Goal: Task Accomplishment & Management: Use online tool/utility

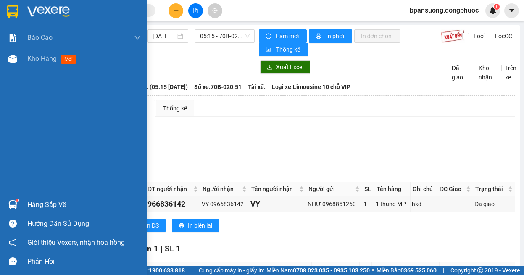
drag, startPoint x: 56, startPoint y: 96, endPoint x: 56, endPoint y: 16, distance: 80.2
click at [56, 16] on div "Báo cáo Mẫu 1: Báo cáo dòng tiền theo nhân viên Mẫu 1: Báo cáo dòng tiền theo n…" at bounding box center [73, 95] width 147 height 191
click at [55, 13] on img at bounding box center [48, 11] width 42 height 13
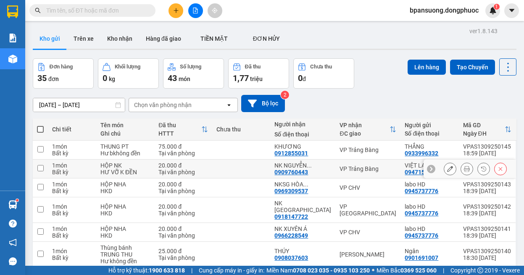
scroll to position [84, 0]
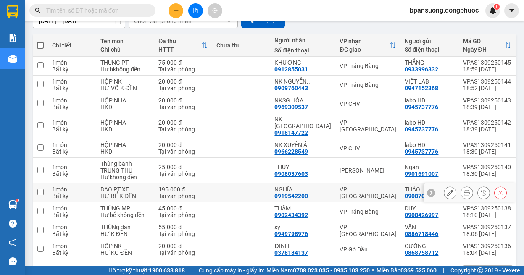
click at [361, 186] on div "VP [GEOGRAPHIC_DATA]" at bounding box center [367, 192] width 57 height 13
checkbox input "true"
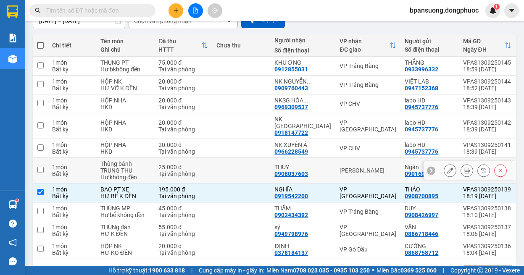
click at [358, 167] on div "[PERSON_NAME]" at bounding box center [367, 170] width 57 height 7
checkbox input "true"
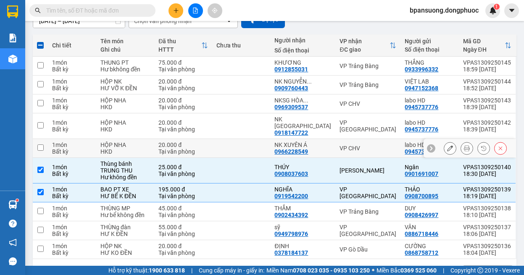
click at [351, 145] on div "VP CHV" at bounding box center [367, 148] width 57 height 7
checkbox input "true"
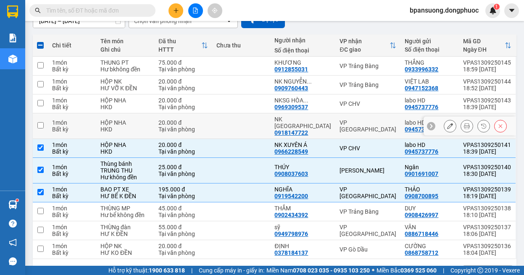
click at [348, 121] on div "VP [GEOGRAPHIC_DATA]" at bounding box center [367, 125] width 57 height 13
checkbox input "true"
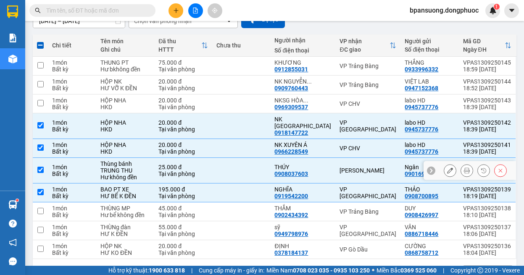
click at [349, 159] on td "[PERSON_NAME]" at bounding box center [367, 171] width 65 height 26
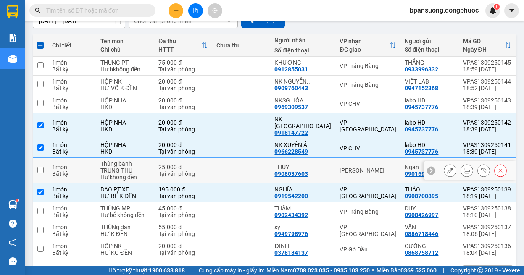
drag, startPoint x: 362, startPoint y: 160, endPoint x: 357, endPoint y: 146, distance: 14.9
click at [362, 160] on td "[PERSON_NAME]" at bounding box center [367, 171] width 65 height 26
checkbox input "true"
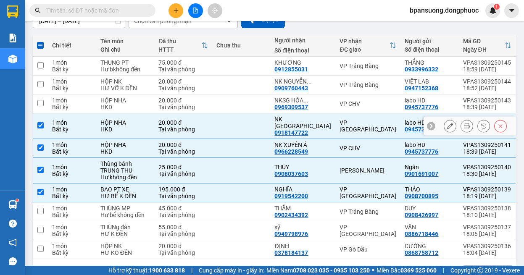
click at [345, 119] on div "VP [GEOGRAPHIC_DATA]" at bounding box center [367, 125] width 57 height 13
checkbox input "false"
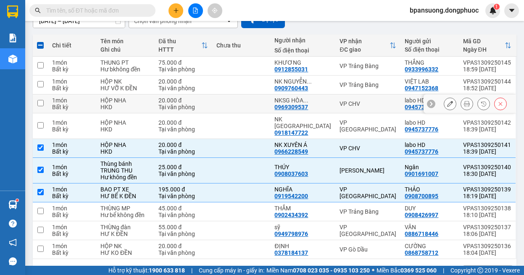
click at [340, 100] on div "VP CHV" at bounding box center [367, 103] width 57 height 7
checkbox input "true"
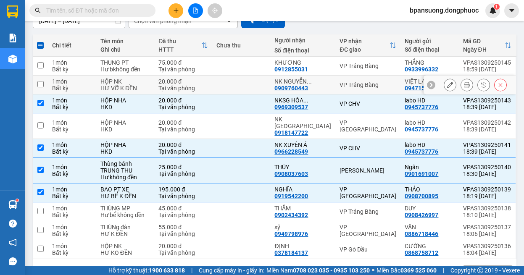
drag, startPoint x: 338, startPoint y: 82, endPoint x: 334, endPoint y: 61, distance: 21.4
click at [339, 81] on div "VP Trảng Bàng" at bounding box center [367, 84] width 57 height 7
checkbox input "true"
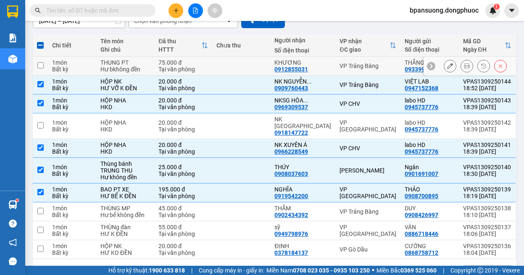
click at [335, 61] on td "VP Trảng Bàng" at bounding box center [367, 66] width 65 height 19
checkbox input "true"
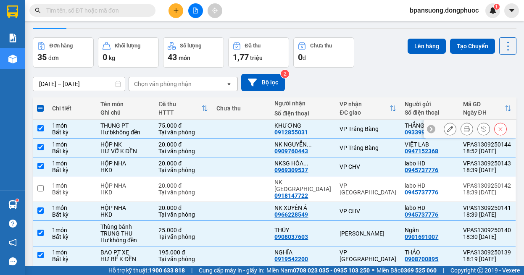
scroll to position [0, 0]
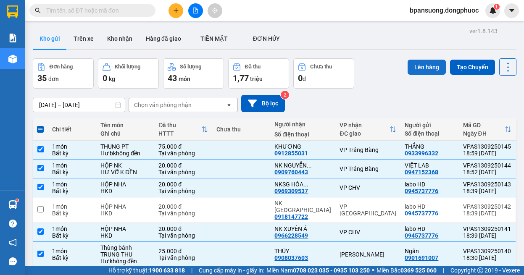
click at [407, 69] on button "Lên hàng" at bounding box center [426, 67] width 38 height 15
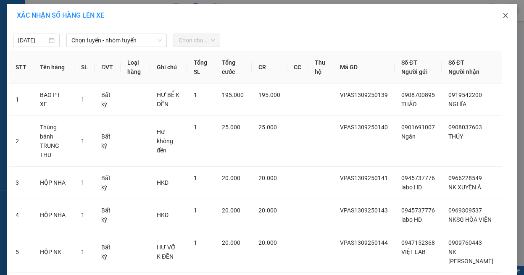
click at [498, 13] on span "Close" at bounding box center [506, 16] width 24 height 24
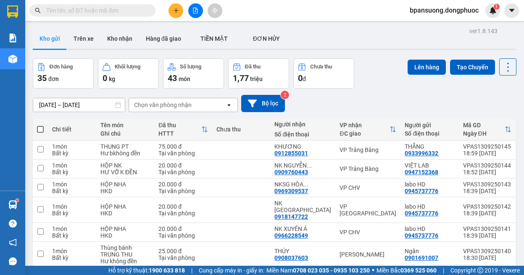
scroll to position [84, 0]
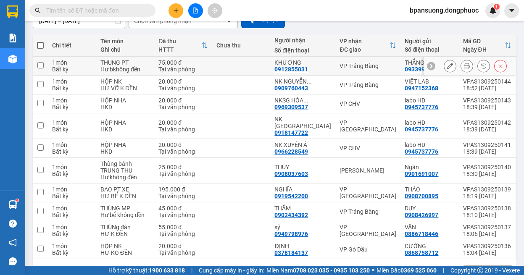
click at [404, 63] on div "THẮNG" at bounding box center [429, 62] width 50 height 7
checkbox input "true"
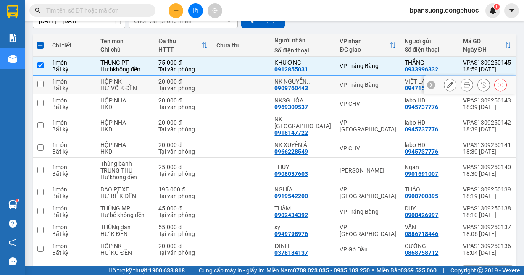
click at [404, 85] on div "0947152368" at bounding box center [421, 88] width 34 height 7
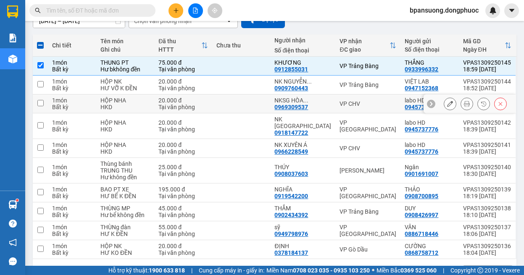
click at [404, 104] on div "0945737776" at bounding box center [421, 107] width 34 height 7
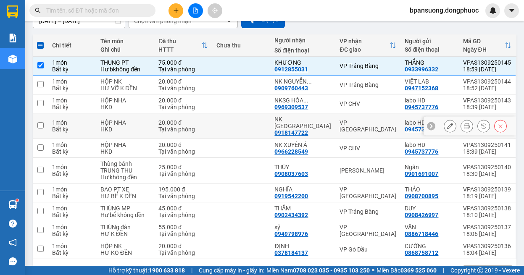
click at [404, 120] on div "labo HD" at bounding box center [429, 122] width 50 height 7
checkbox input "true"
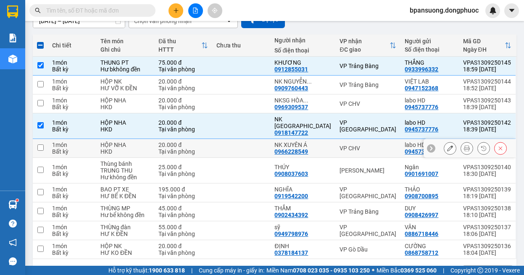
click at [404, 142] on div "labo HD" at bounding box center [429, 145] width 50 height 7
checkbox input "true"
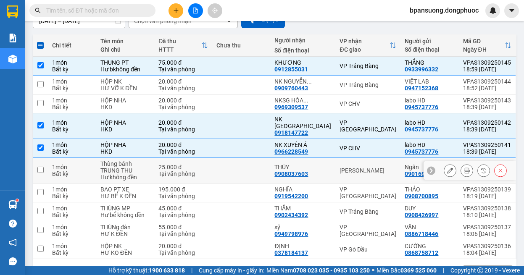
click at [404, 171] on div "0901691007" at bounding box center [421, 174] width 34 height 7
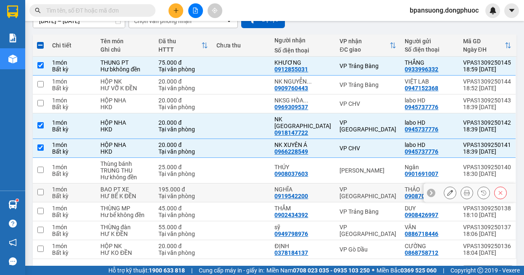
click at [404, 186] on div "THẢO" at bounding box center [429, 189] width 50 height 7
checkbox input "true"
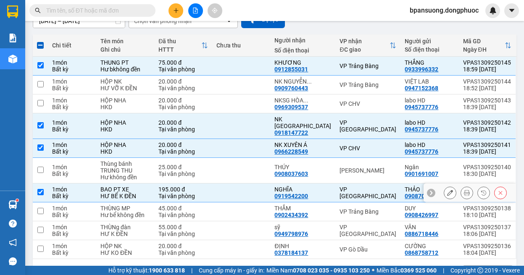
scroll to position [105, 0]
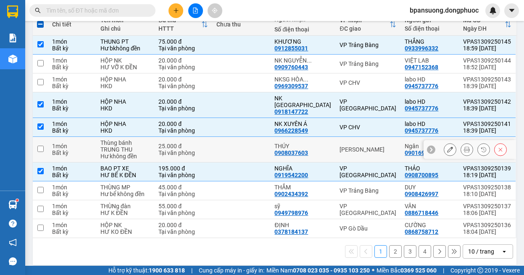
click at [370, 146] on div "[PERSON_NAME]" at bounding box center [367, 149] width 57 height 7
checkbox input "true"
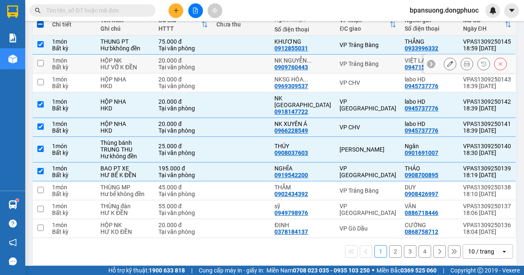
scroll to position [0, 0]
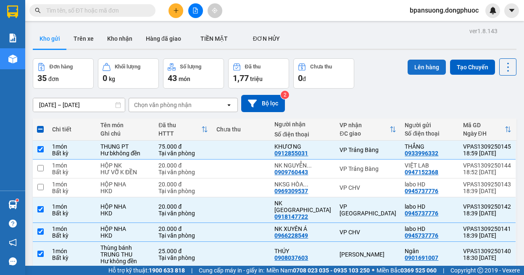
click at [420, 74] on button "Lên hàng" at bounding box center [426, 67] width 38 height 15
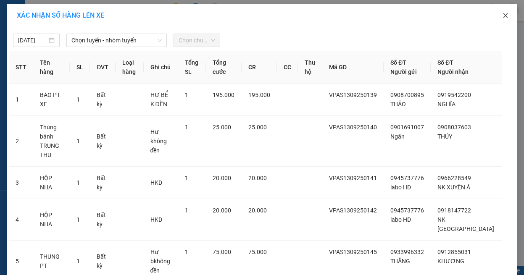
click at [496, 18] on span "Close" at bounding box center [506, 16] width 24 height 24
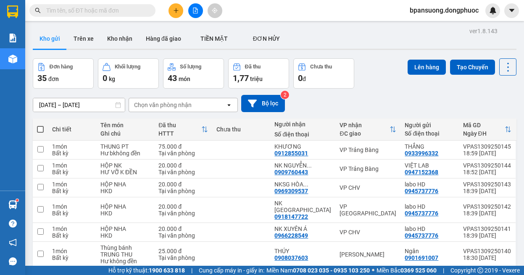
click at [89, 11] on input "text" at bounding box center [95, 10] width 99 height 9
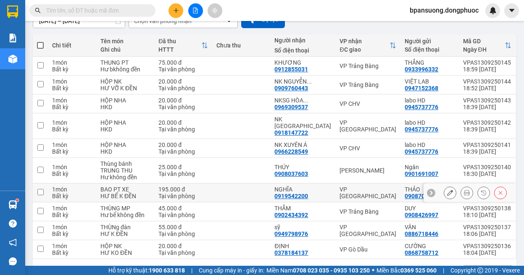
click at [404, 193] on div "0908700895" at bounding box center [421, 196] width 34 height 7
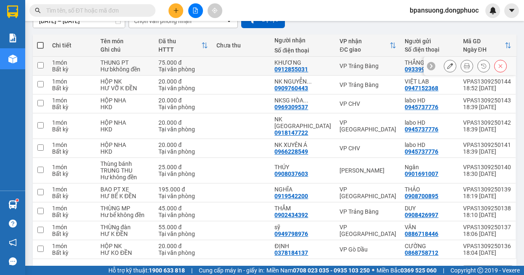
click at [363, 63] on div "VP Trảng Bàng" at bounding box center [367, 66] width 57 height 7
checkbox input "true"
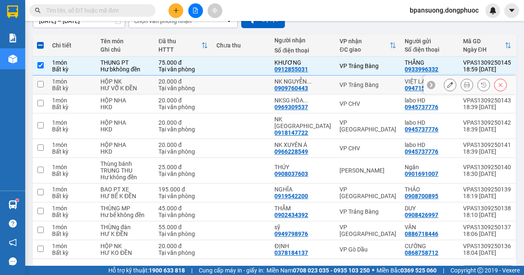
click at [360, 83] on div "VP Trảng Bàng" at bounding box center [367, 84] width 57 height 7
checkbox input "true"
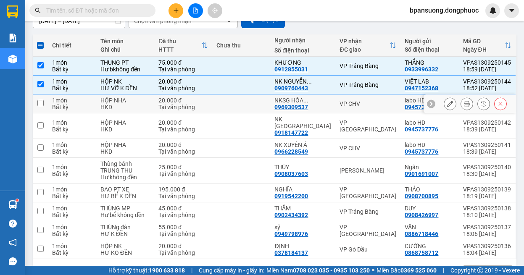
click at [362, 104] on div "VP CHV" at bounding box center [367, 103] width 57 height 7
checkbox input "true"
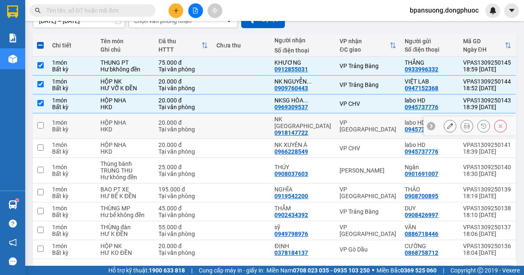
click at [360, 121] on div "VP [GEOGRAPHIC_DATA]" at bounding box center [367, 125] width 57 height 13
checkbox input "true"
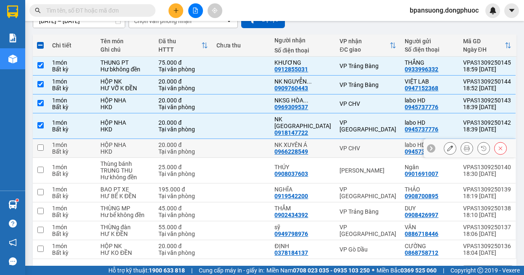
click at [359, 145] on div "VP CHV" at bounding box center [367, 148] width 57 height 7
checkbox input "true"
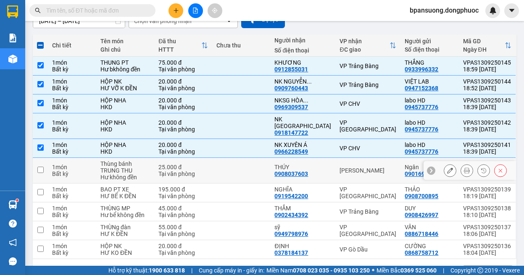
click at [354, 158] on td "[PERSON_NAME]" at bounding box center [367, 171] width 65 height 26
checkbox input "true"
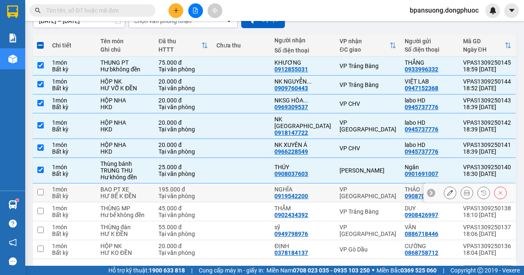
click at [358, 184] on td "VP [GEOGRAPHIC_DATA]" at bounding box center [367, 193] width 65 height 19
checkbox input "true"
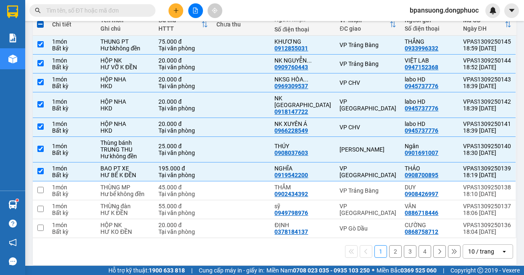
scroll to position [0, 0]
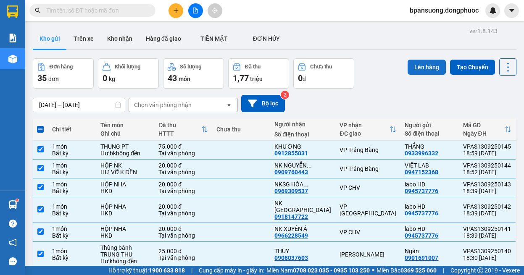
click at [412, 68] on button "Lên hàng" at bounding box center [426, 67] width 38 height 15
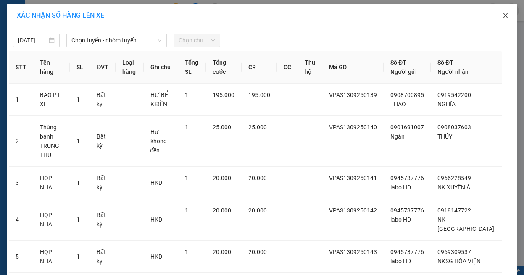
click at [503, 18] on icon "close" at bounding box center [505, 15] width 5 height 5
